Goal: Check status

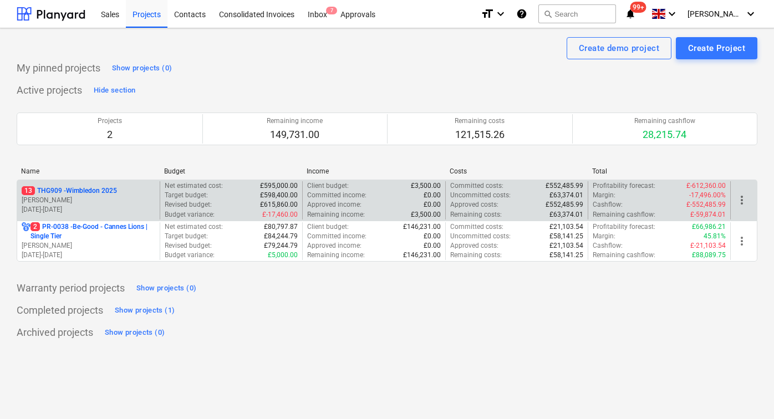
click at [152, 205] on p "C. Mkparu" at bounding box center [89, 200] width 134 height 9
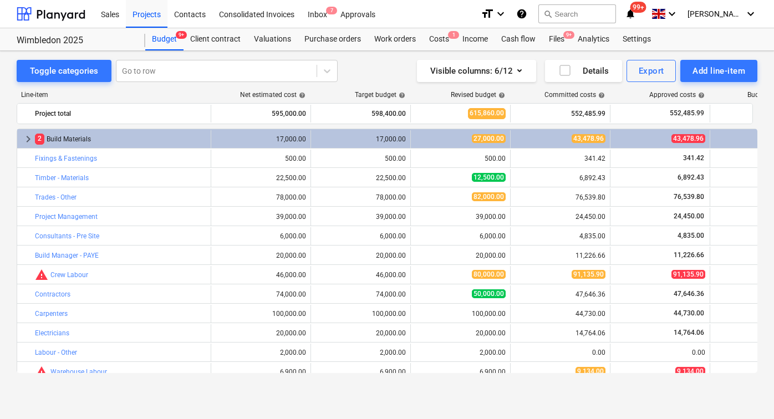
scroll to position [279, 0]
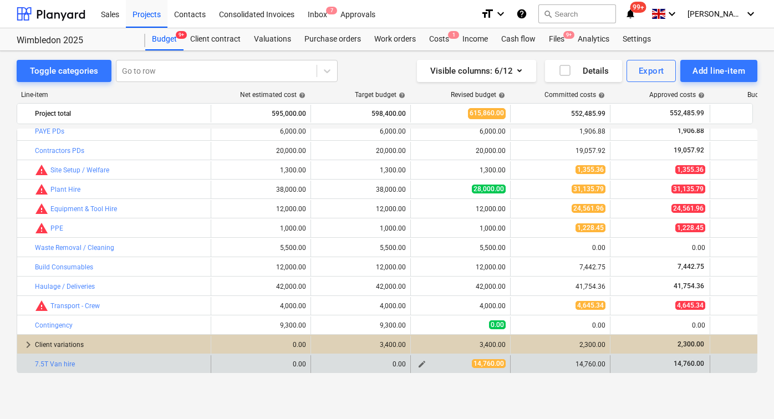
click at [471, 363] on div "14,760.00" at bounding box center [460, 363] width 90 height 9
click at [420, 365] on span "edit" at bounding box center [421, 364] width 9 height 9
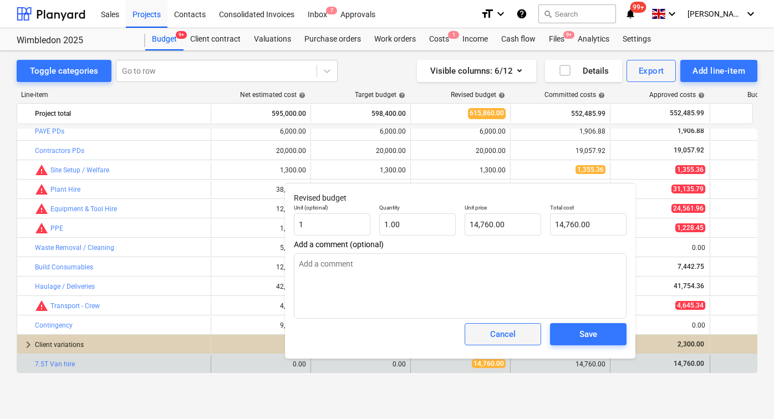
click at [501, 331] on div "Cancel" at bounding box center [502, 334] width 25 height 14
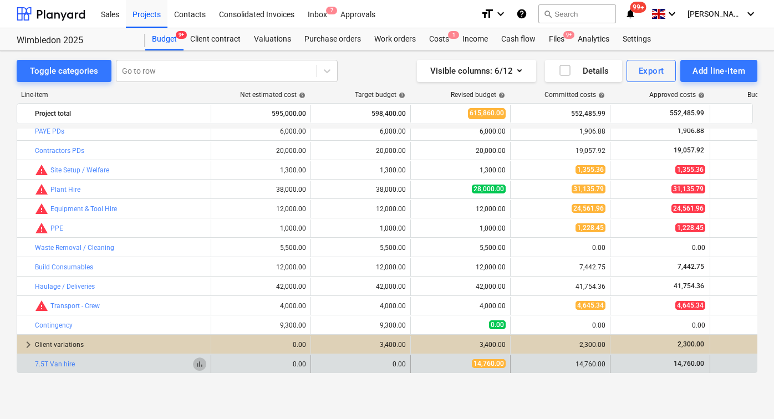
click at [201, 365] on span "bar_chart" at bounding box center [199, 364] width 9 height 9
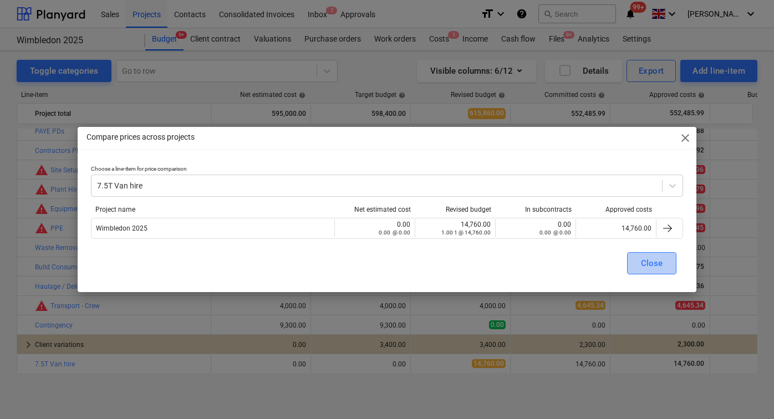
click at [641, 268] on span "Close" at bounding box center [652, 263] width 22 height 14
